Goal: Communication & Community: Answer question/provide support

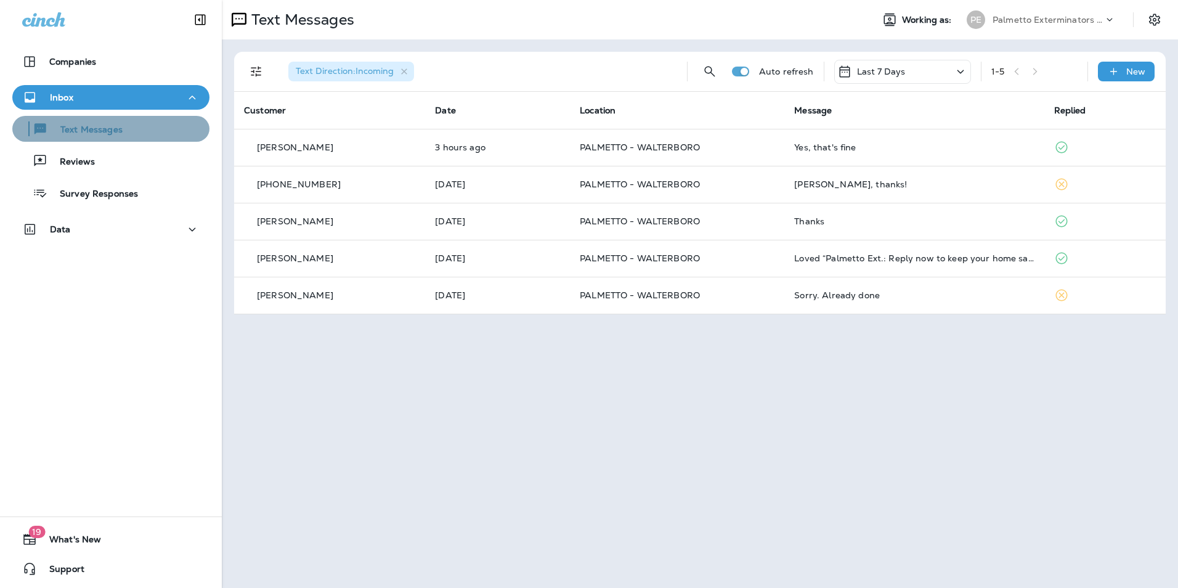
click at [159, 129] on div "Text Messages" at bounding box center [110, 129] width 187 height 18
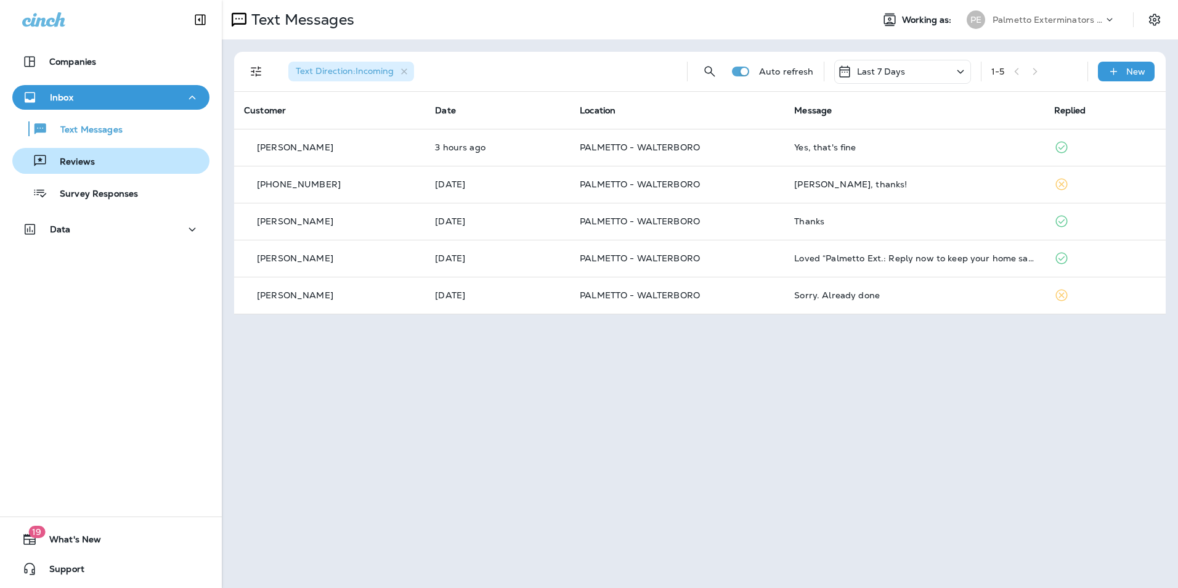
click at [141, 160] on div "Reviews" at bounding box center [110, 161] width 187 height 18
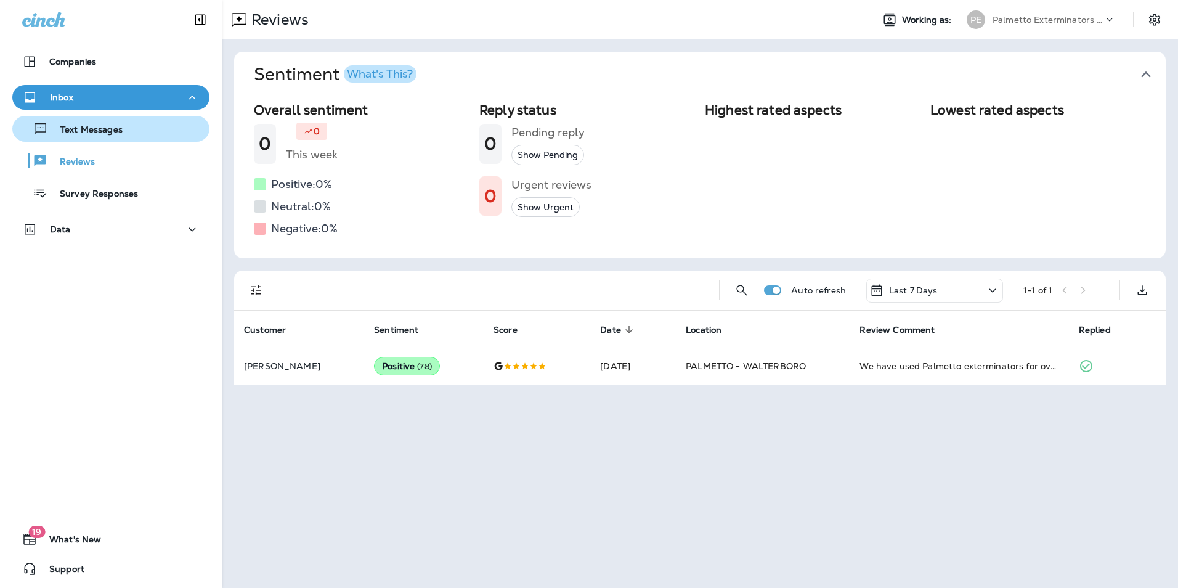
click at [140, 132] on div "Text Messages" at bounding box center [110, 129] width 187 height 18
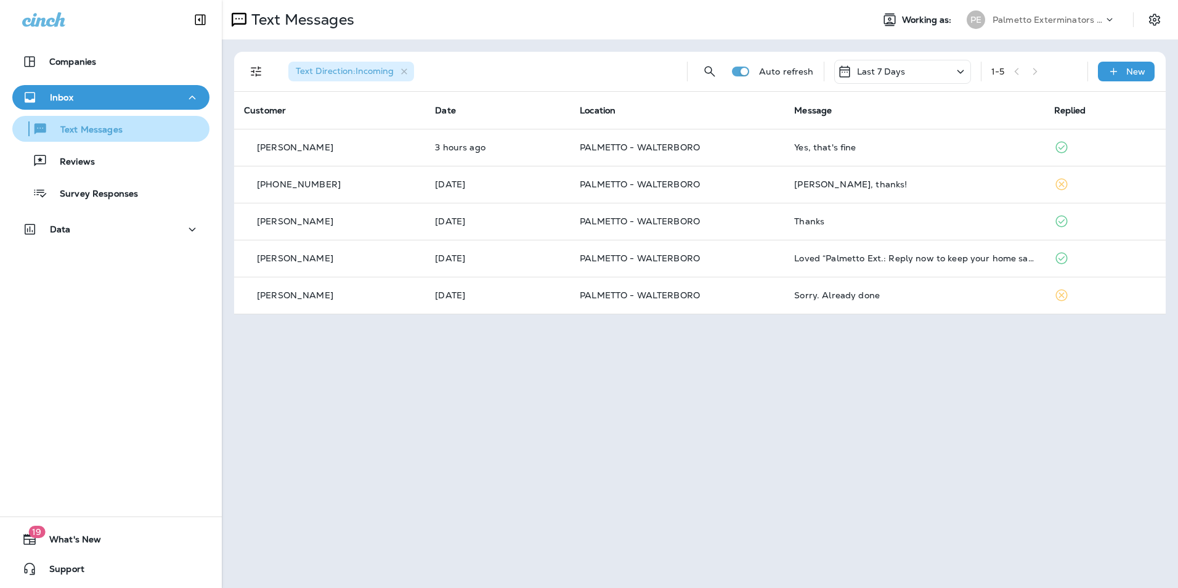
click at [134, 137] on div "Text Messages" at bounding box center [110, 129] width 187 height 18
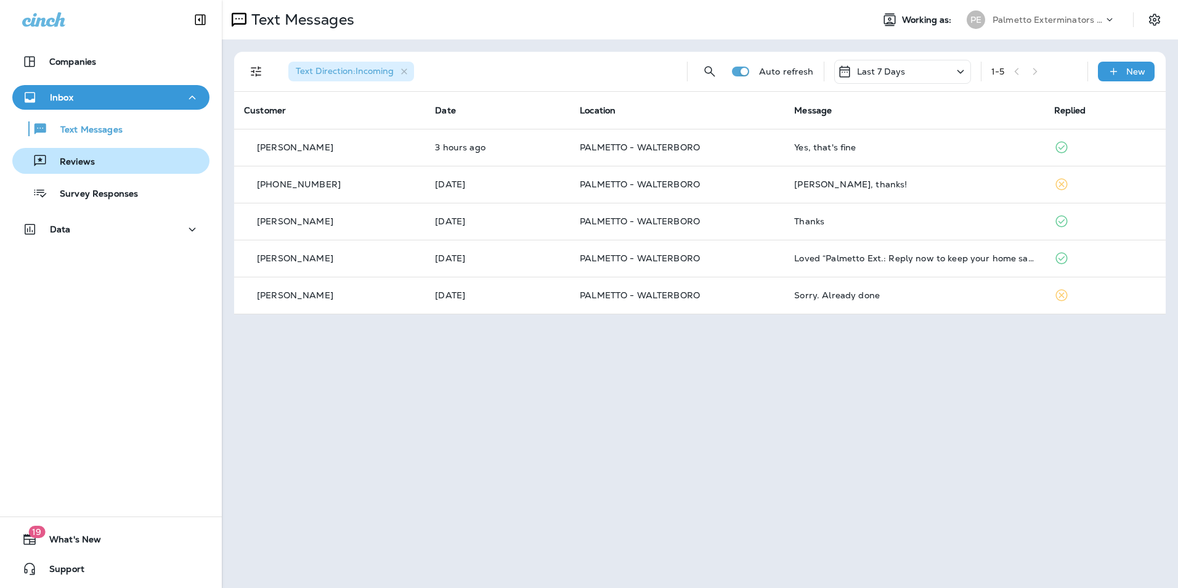
click at [121, 156] on div "Reviews" at bounding box center [110, 161] width 187 height 18
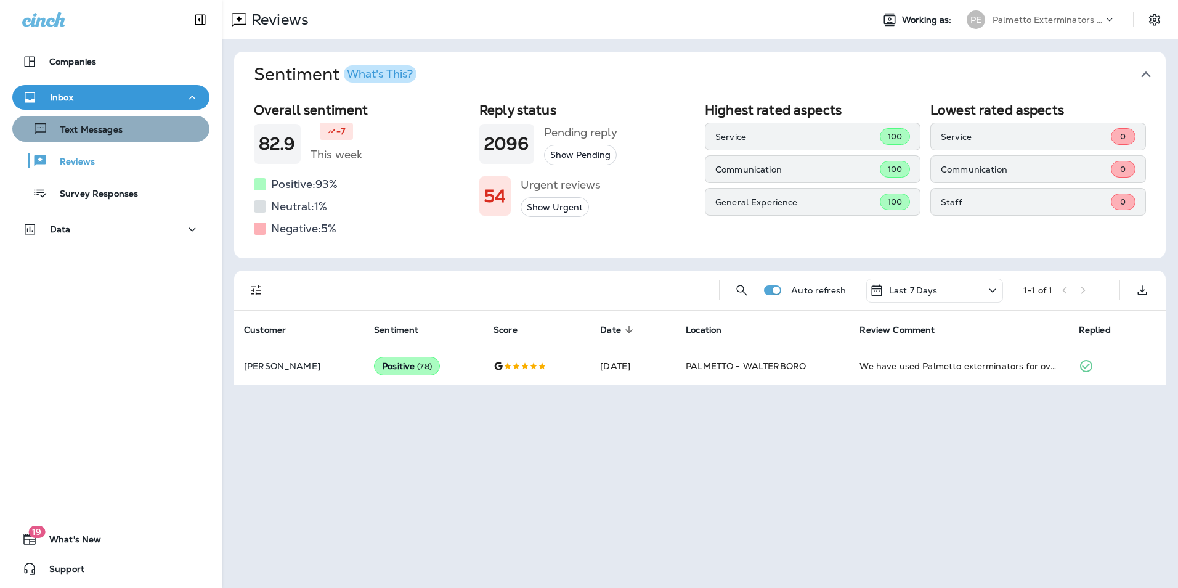
click at [129, 131] on div "Text Messages" at bounding box center [110, 129] width 187 height 18
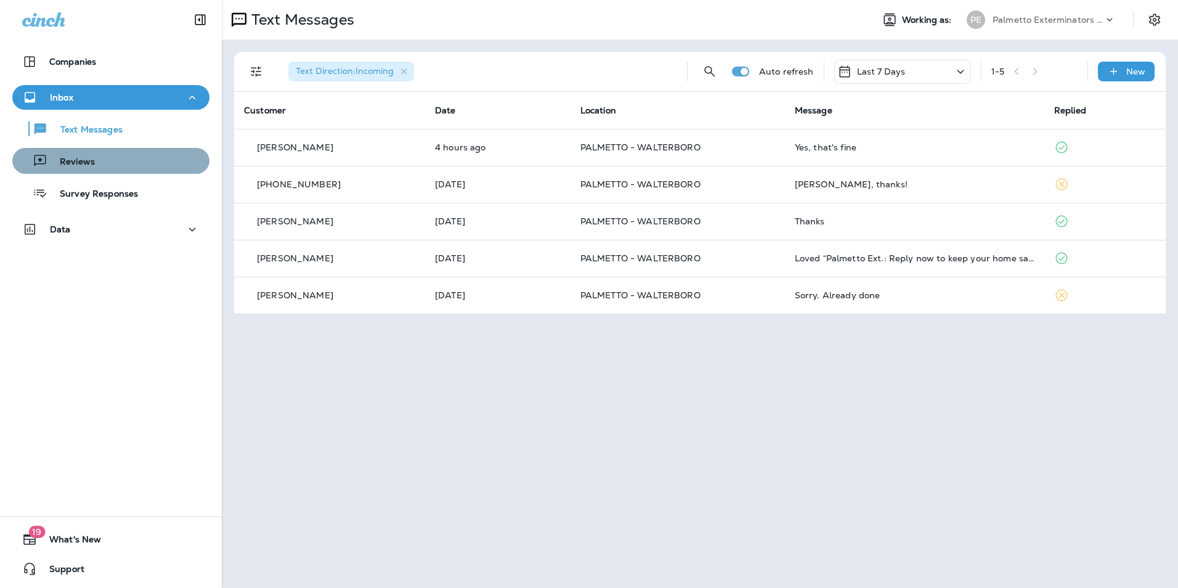
click at [130, 163] on div "Reviews" at bounding box center [110, 161] width 187 height 18
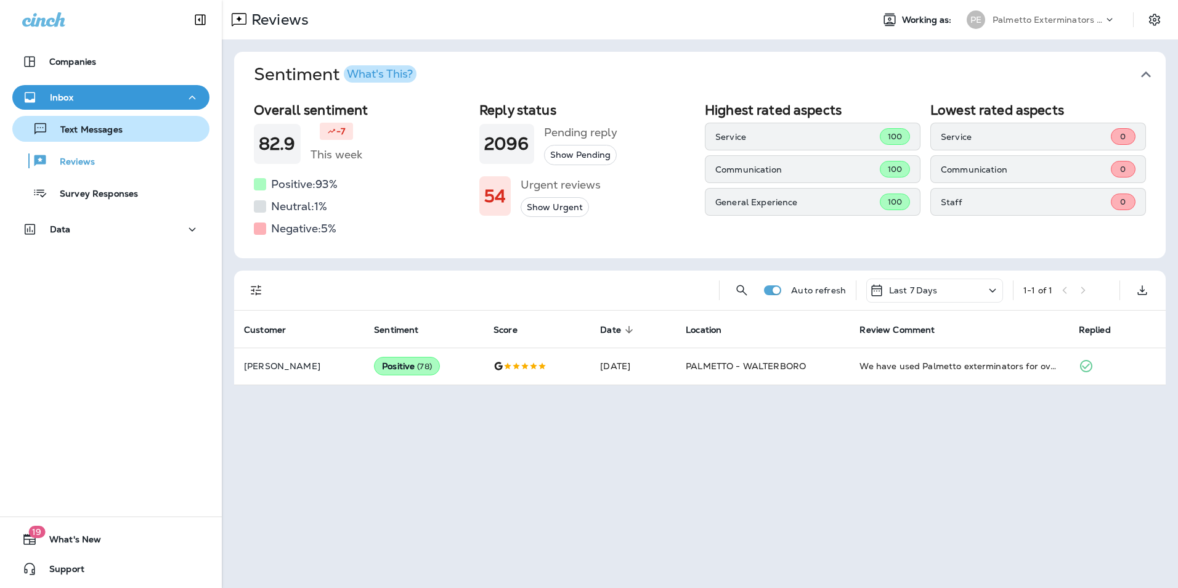
click at [142, 136] on div "Text Messages" at bounding box center [110, 129] width 187 height 18
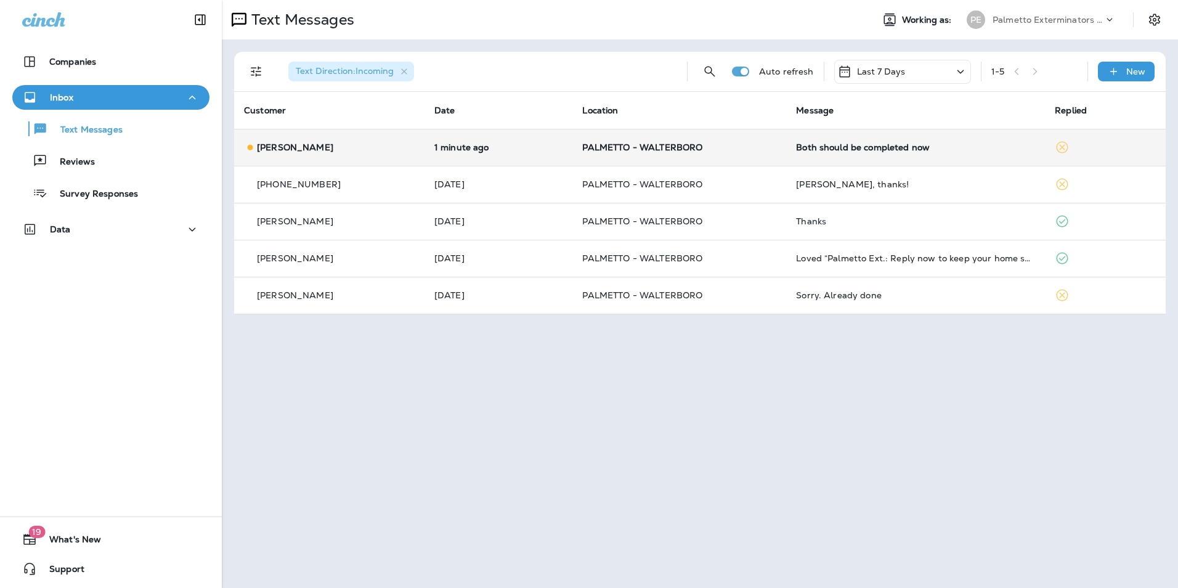
click at [821, 150] on div "Both should be completed now" at bounding box center [915, 147] width 239 height 10
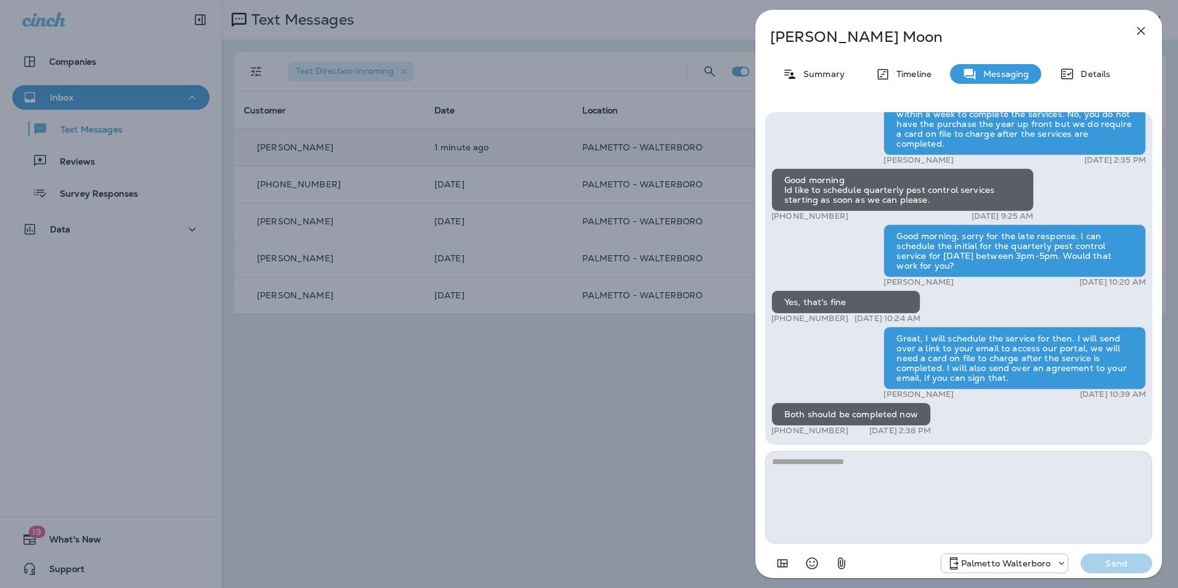
click at [860, 471] on textarea at bounding box center [958, 497] width 387 height 92
type textarea "**********"
click at [1128, 560] on p "Send" at bounding box center [1117, 563] width 52 height 11
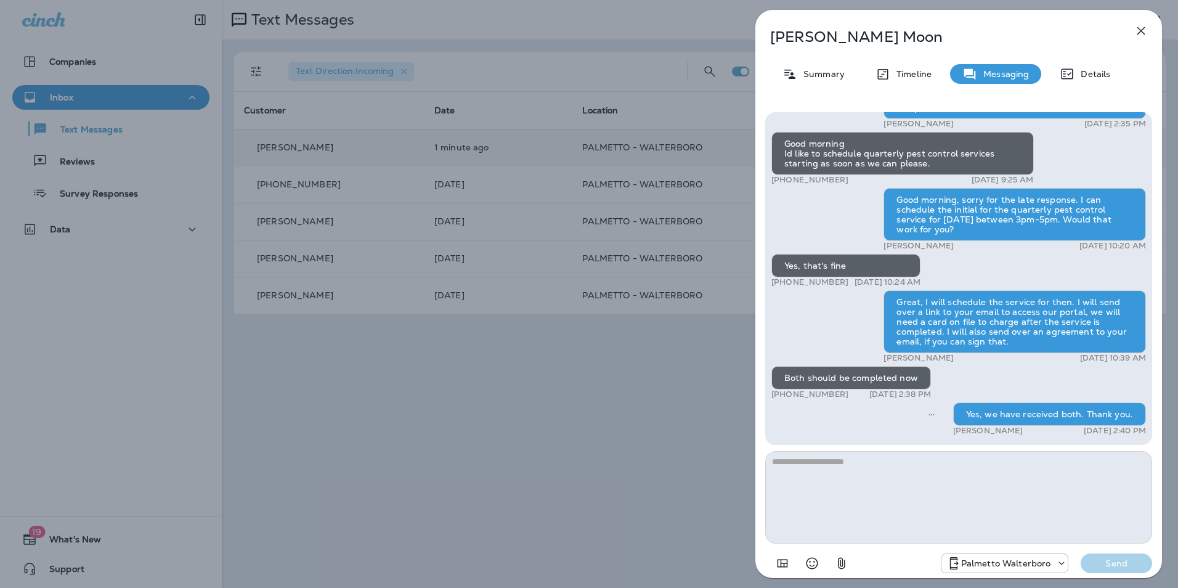
click at [1136, 38] on icon "button" at bounding box center [1141, 30] width 15 height 15
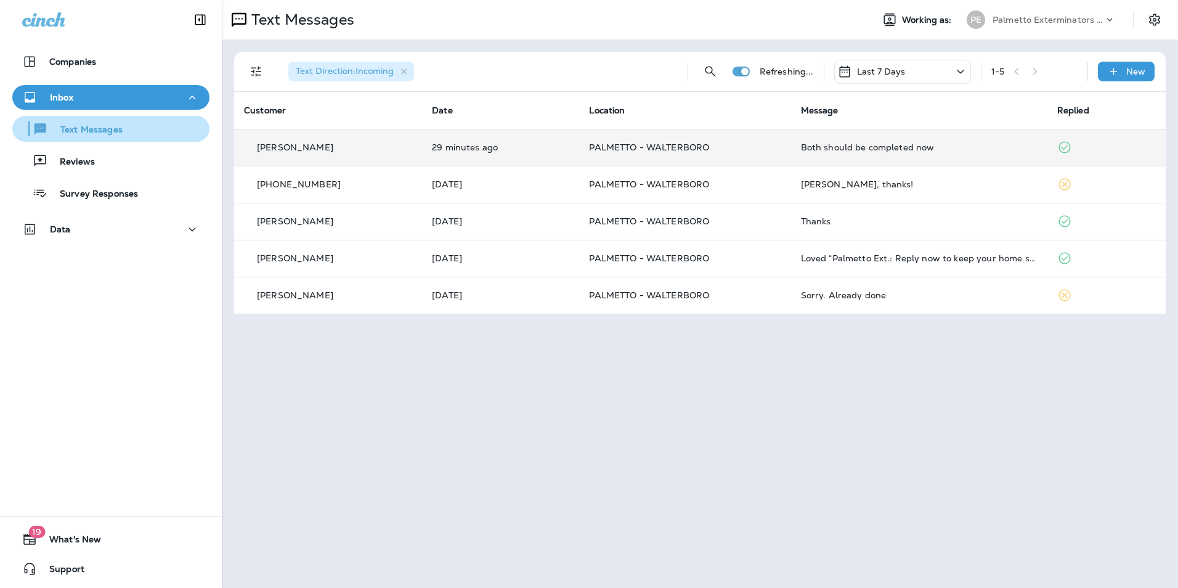
click at [137, 137] on div "Text Messages" at bounding box center [110, 129] width 187 height 18
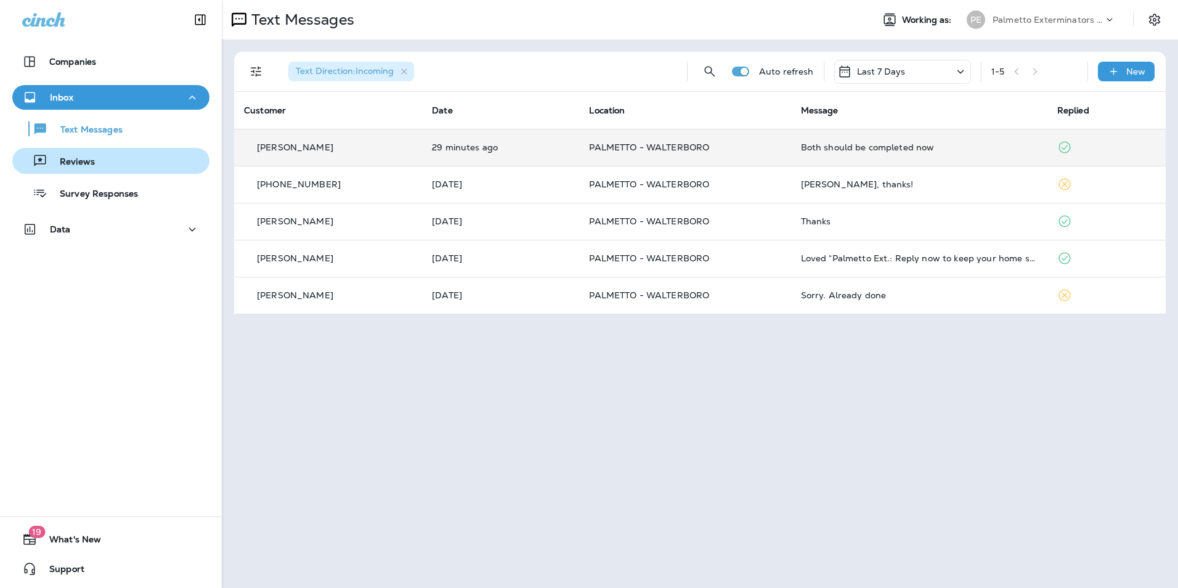
click at [120, 173] on button "Reviews" at bounding box center [110, 161] width 197 height 26
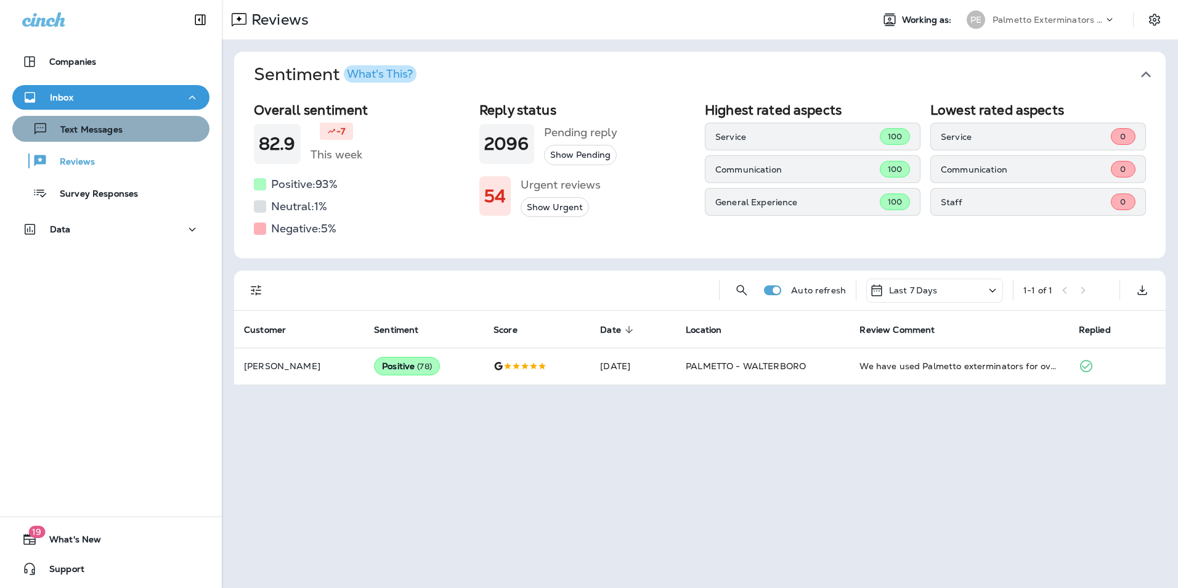
click at [124, 126] on div "Text Messages" at bounding box center [110, 129] width 187 height 18
